Goal: Task Accomplishment & Management: Use online tool/utility

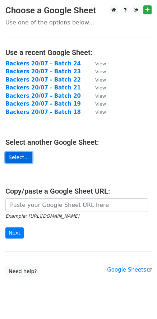
click at [25, 159] on link "Select..." at bounding box center [18, 157] width 27 height 11
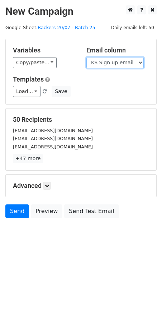
click at [110, 63] on select "Scheduled Backer Number Backer UID Backer Name KS Sign up email Reward Title Bi…" at bounding box center [115, 62] width 57 height 11
select select "Email"
click at [87, 57] on select "Scheduled Backer Number Backer UID Backer Name KS Sign up email Reward Title Bi…" at bounding box center [115, 62] width 57 height 11
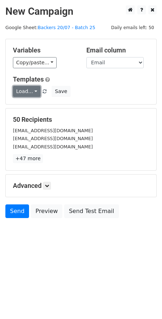
click at [25, 93] on link "Load..." at bounding box center [27, 91] width 28 height 11
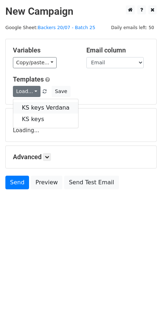
click at [32, 106] on link "KS keys Verdana" at bounding box center [45, 107] width 65 height 11
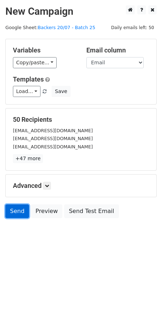
click at [22, 213] on link "Send" at bounding box center [17, 211] width 24 height 14
